Goal: Book appointment/travel/reservation

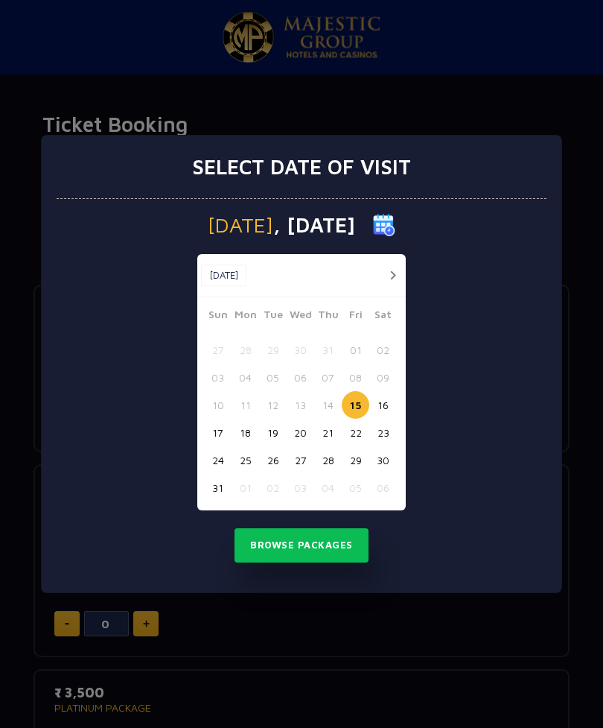
click at [246, 441] on button "18" at bounding box center [246, 432] width 28 height 28
click at [302, 546] on button "Browse Packages" at bounding box center [302, 545] width 134 height 34
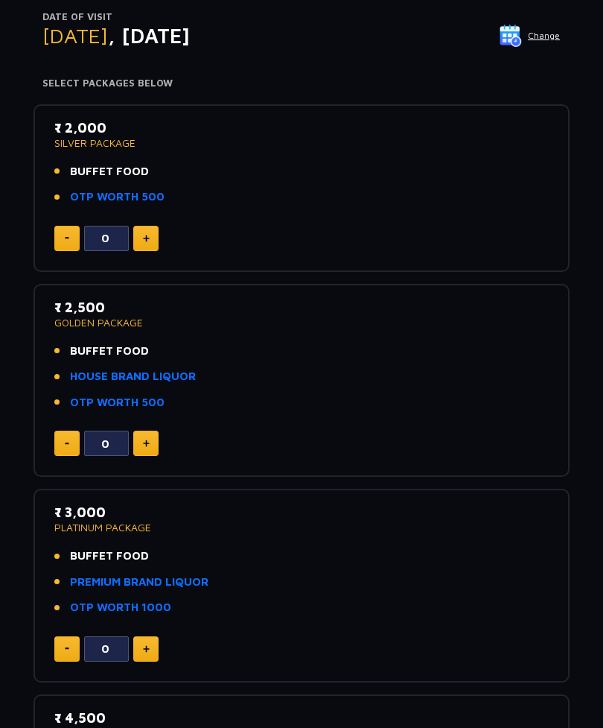
scroll to position [173, 0]
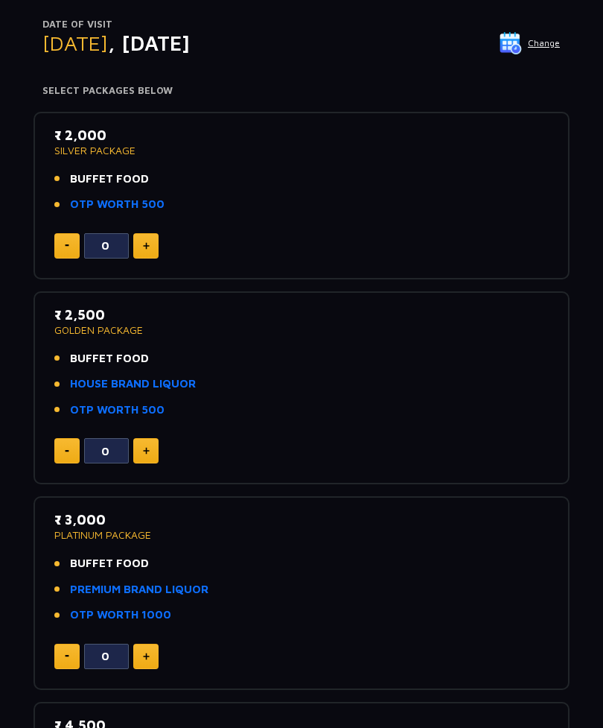
click at [147, 242] on img at bounding box center [146, 245] width 7 height 7
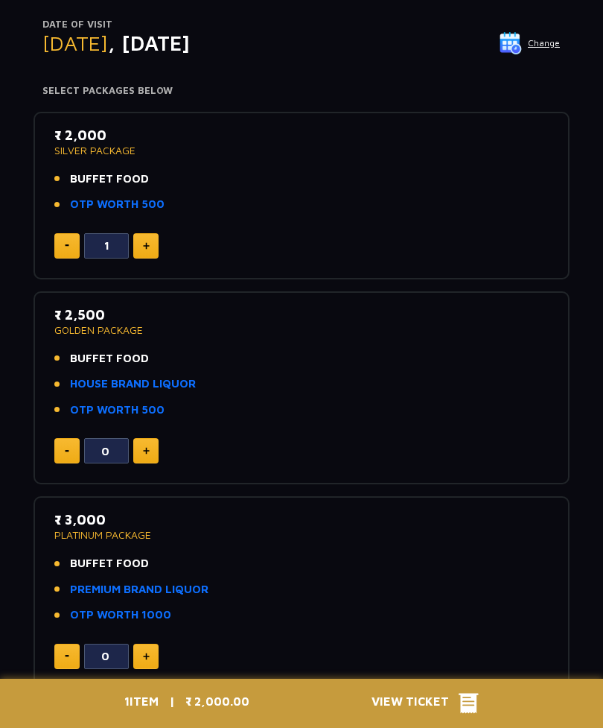
click at [144, 245] on img at bounding box center [146, 245] width 7 height 7
click at [147, 246] on img at bounding box center [146, 245] width 7 height 7
click at [155, 246] on button at bounding box center [145, 245] width 25 height 25
click at [153, 244] on button at bounding box center [145, 245] width 25 height 25
click at [61, 245] on button at bounding box center [66, 245] width 25 height 25
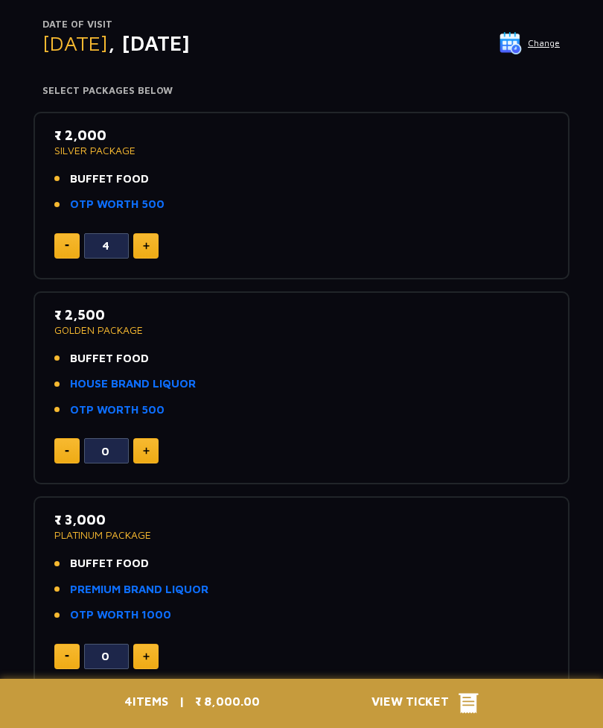
click at [63, 243] on button at bounding box center [66, 245] width 25 height 25
click at [62, 248] on button at bounding box center [66, 245] width 25 height 25
click at [65, 246] on button at bounding box center [66, 245] width 25 height 25
type input "0"
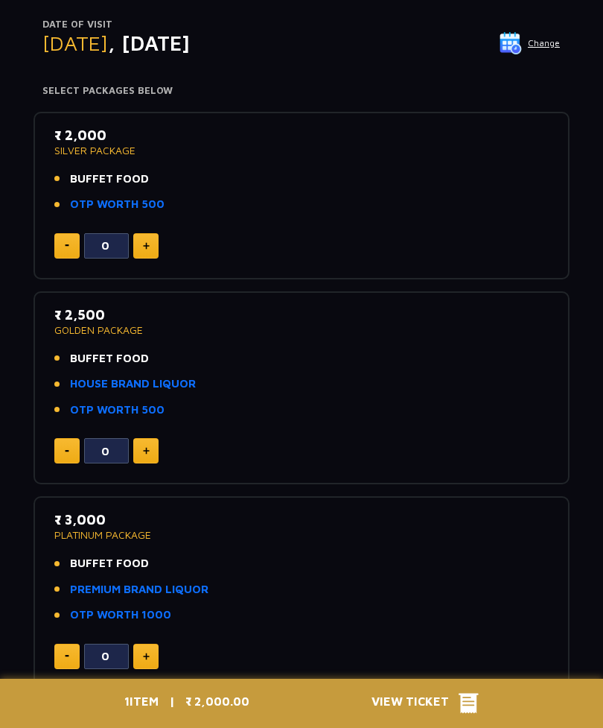
click at [62, 250] on button at bounding box center [66, 245] width 25 height 25
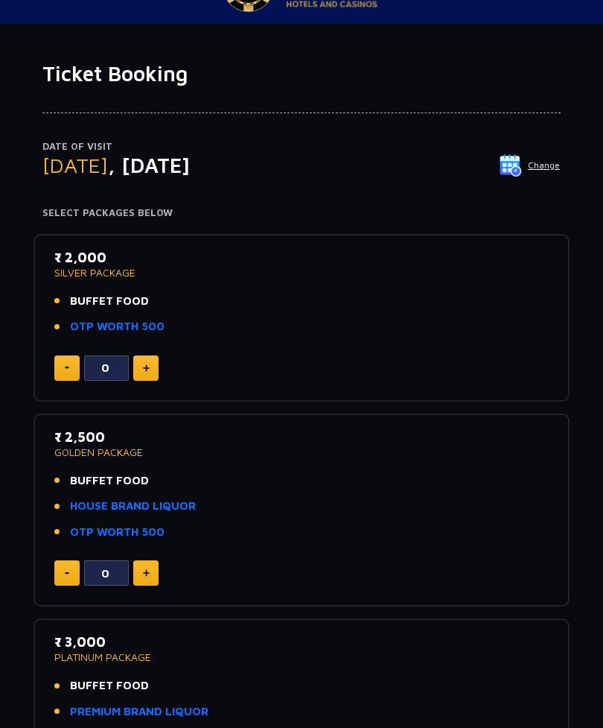
scroll to position [0, 0]
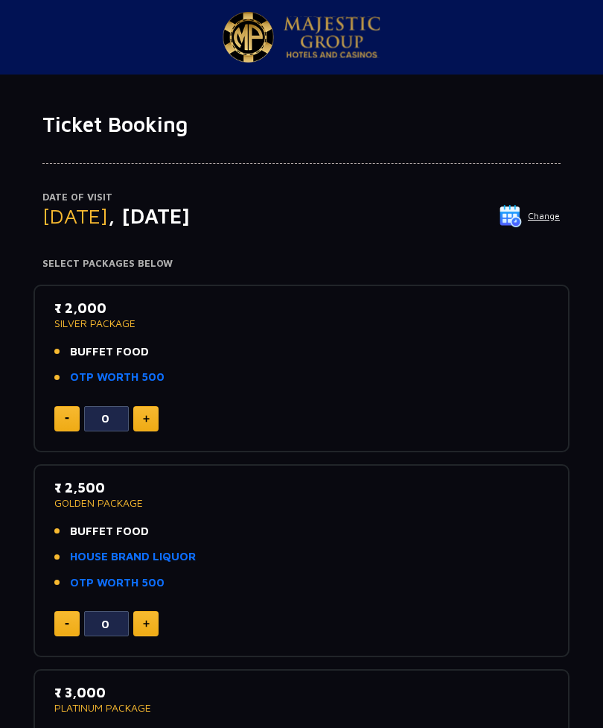
click at [316, 31] on img at bounding box center [332, 37] width 97 height 42
